Goal: Task Accomplishment & Management: Use online tool/utility

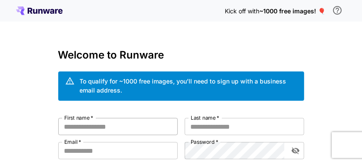
click at [87, 124] on input "First name   *" at bounding box center [118, 126] width 120 height 17
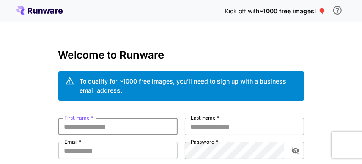
click at [87, 124] on input "First name   *" at bounding box center [118, 126] width 120 height 17
type input "******"
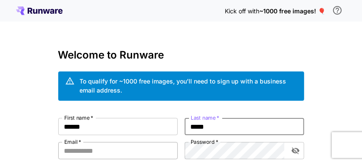
type input "*****"
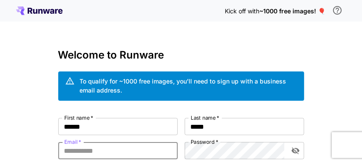
click at [77, 155] on input "Email   *" at bounding box center [118, 150] width 120 height 17
type input "**********"
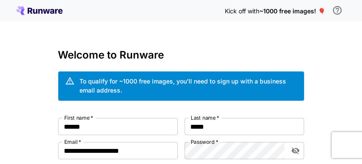
scroll to position [93, 0]
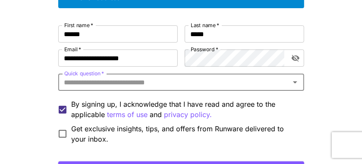
click at [282, 83] on input "Quick question   *" at bounding box center [174, 82] width 227 height 12
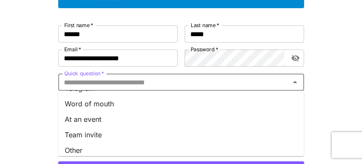
scroll to position [174, 0]
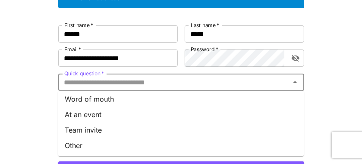
click at [142, 149] on li "Other" at bounding box center [181, 146] width 246 height 16
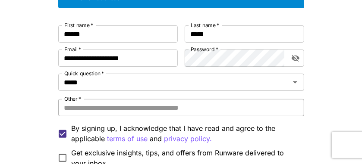
click at [129, 107] on input "Other   *" at bounding box center [181, 107] width 246 height 17
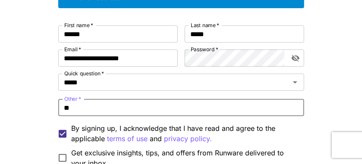
type input "*"
type input "**********"
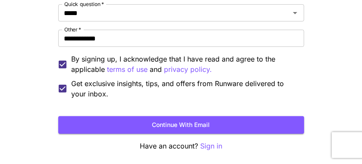
scroll to position [167, 0]
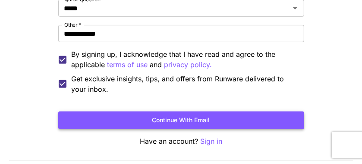
click at [206, 119] on button "Continue with email" at bounding box center [181, 121] width 246 height 18
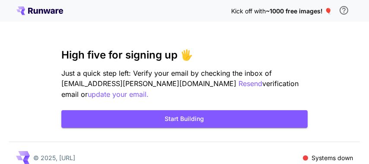
click at [6, 71] on div "Kick off with ~1000 free images! 🎈 High five for signing up 🖐️ Just a quick ste…" at bounding box center [184, 87] width 369 height 174
click at [161, 112] on button "Start Building" at bounding box center [184, 120] width 246 height 18
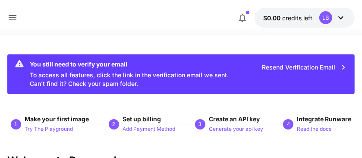
click at [11, 16] on icon at bounding box center [12, 18] width 10 height 10
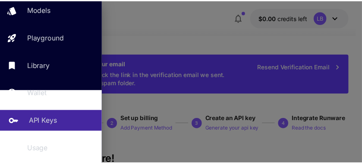
scroll to position [82, 0]
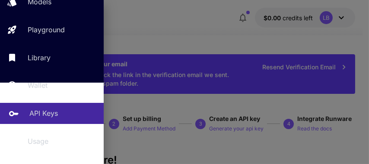
click at [65, 110] on div "API Keys" at bounding box center [62, 113] width 67 height 10
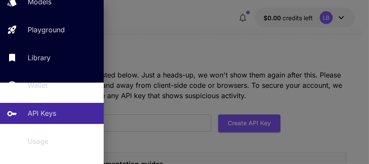
click at [195, 56] on div at bounding box center [184, 82] width 369 height 164
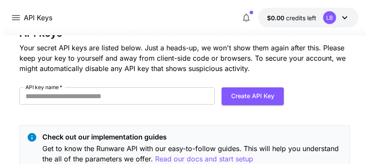
scroll to position [28, 0]
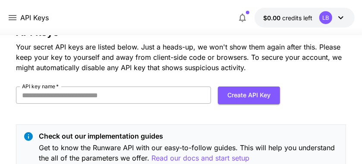
click at [112, 94] on input "API key name   *" at bounding box center [113, 95] width 195 height 17
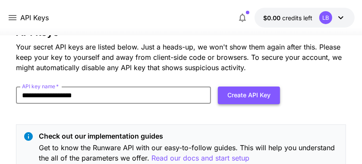
type input "**********"
click at [239, 96] on button "Create API Key" at bounding box center [249, 96] width 62 height 18
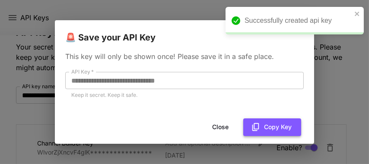
click at [265, 125] on button "Copy Key" at bounding box center [272, 128] width 58 height 18
